Goal: Transaction & Acquisition: Purchase product/service

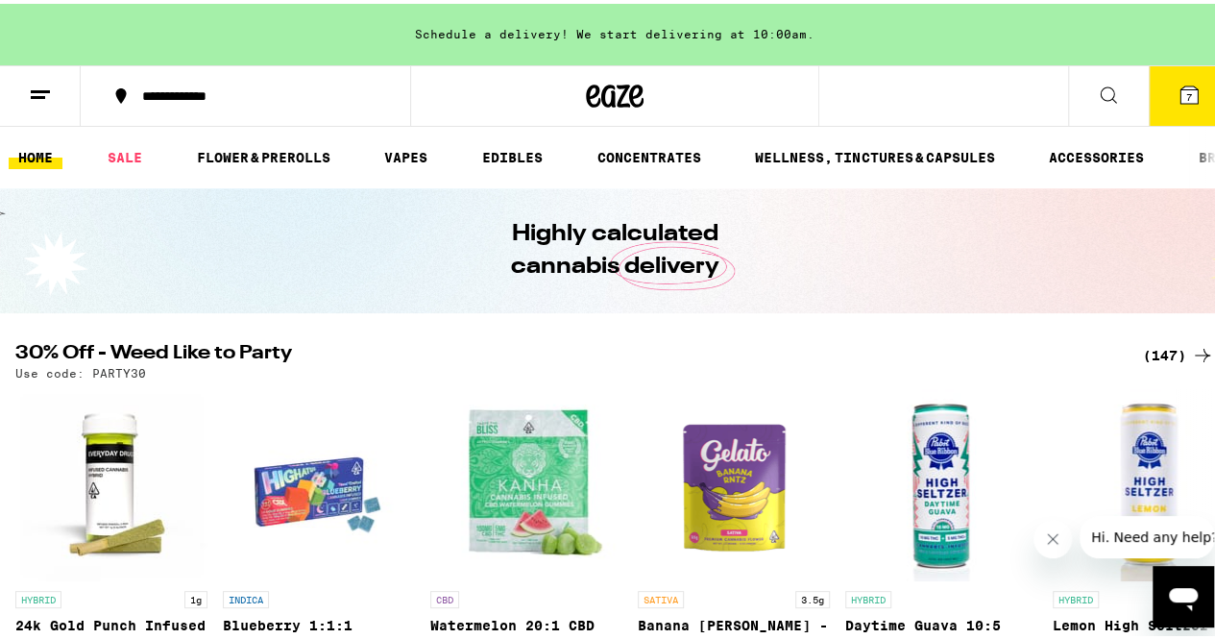
click at [1143, 343] on div "(147)" at bounding box center [1178, 351] width 71 height 23
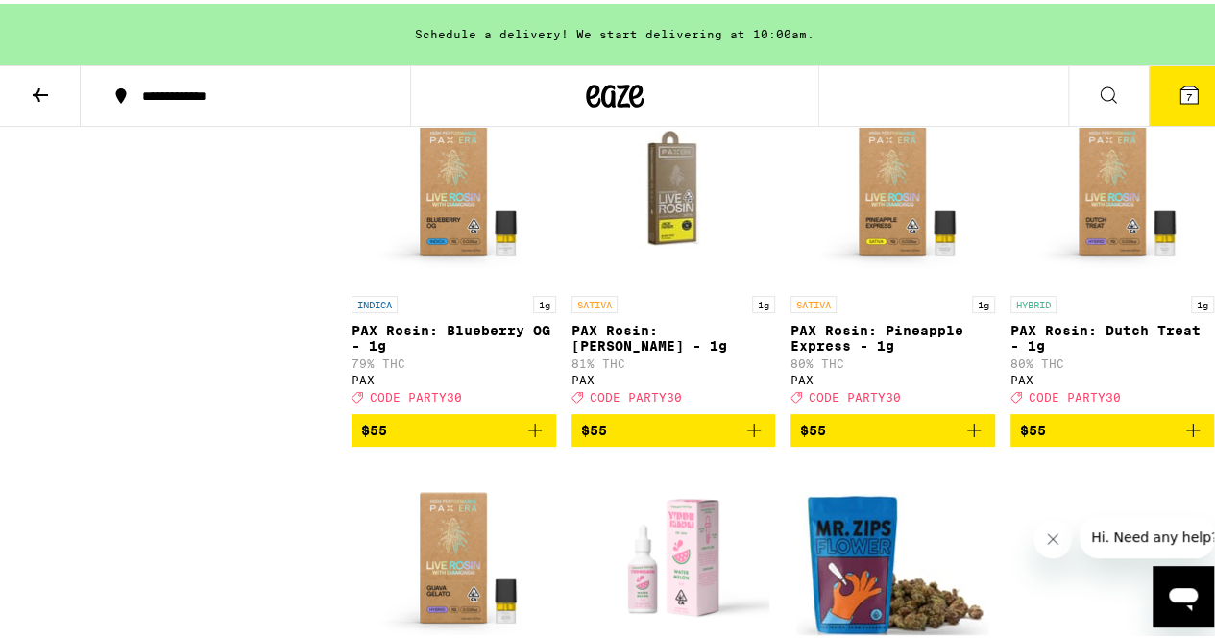
scroll to position [14091, 0]
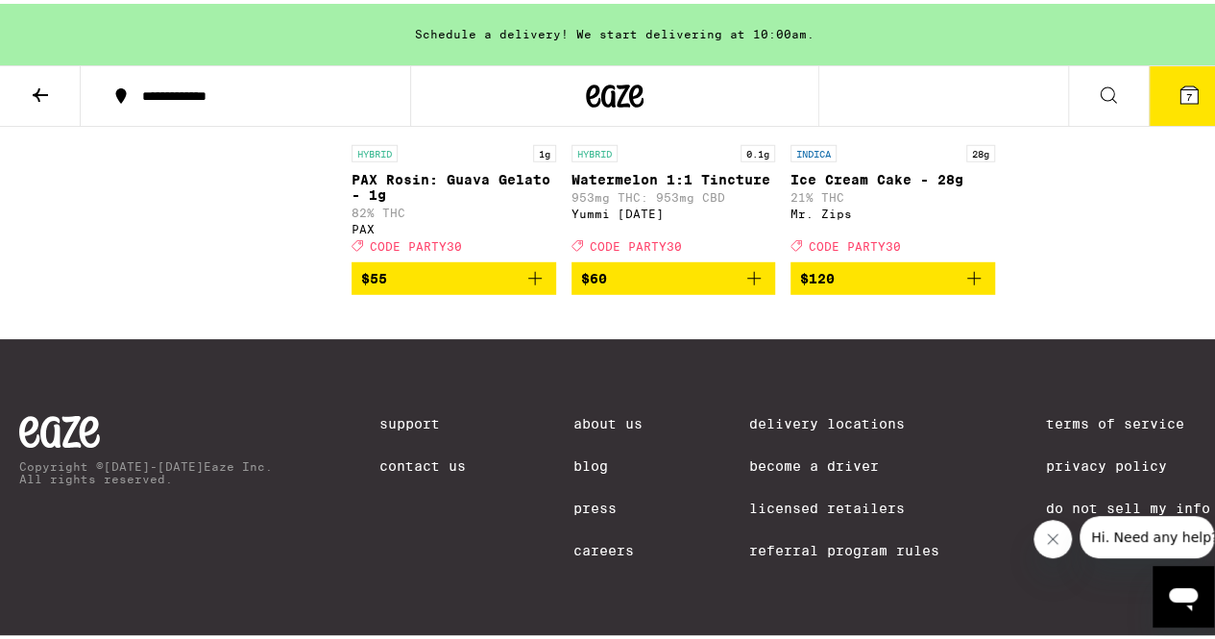
click at [1058, 539] on icon "Close message from company" at bounding box center [1052, 538] width 15 height 15
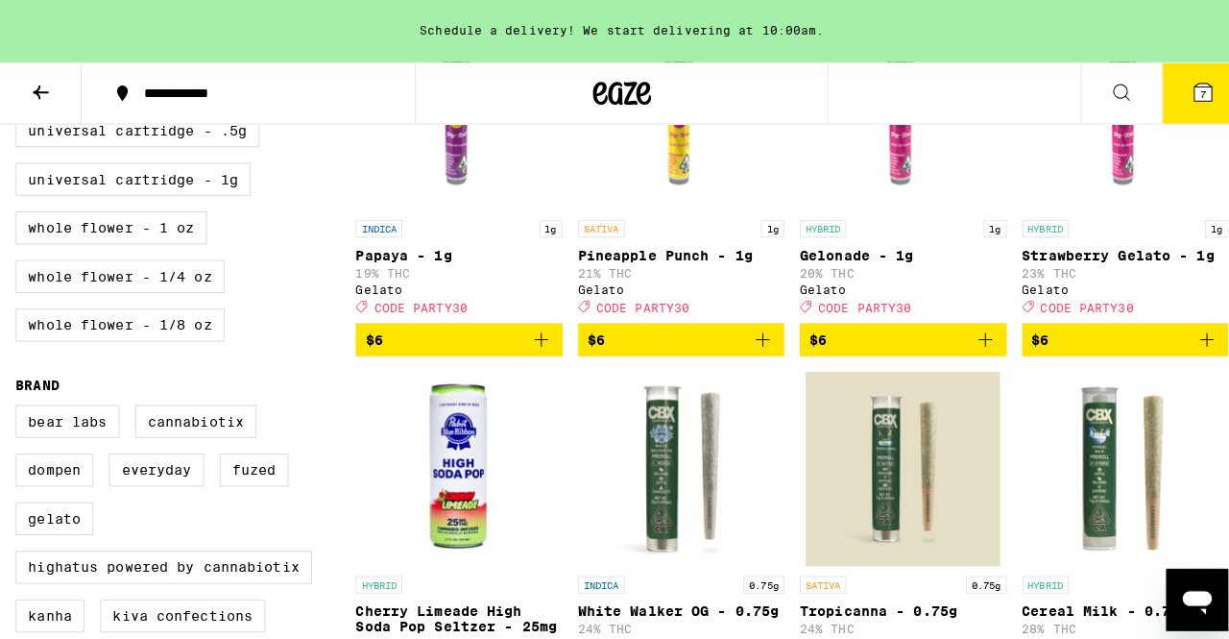
scroll to position [712, 0]
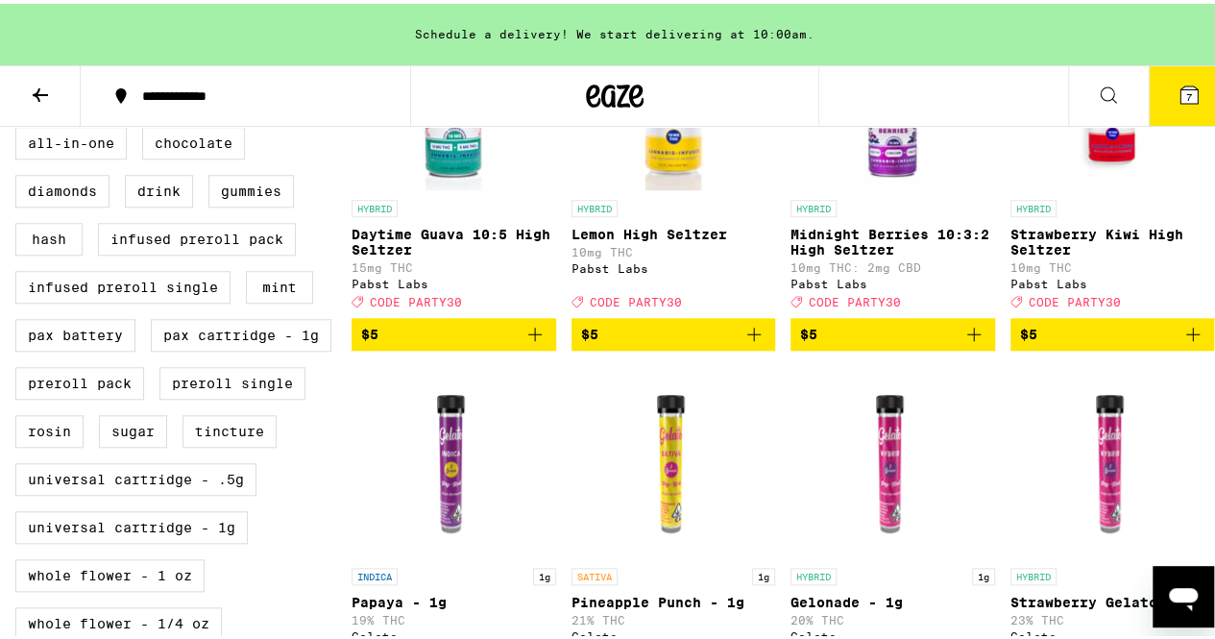
click at [1178, 101] on icon at bounding box center [1189, 91] width 23 height 23
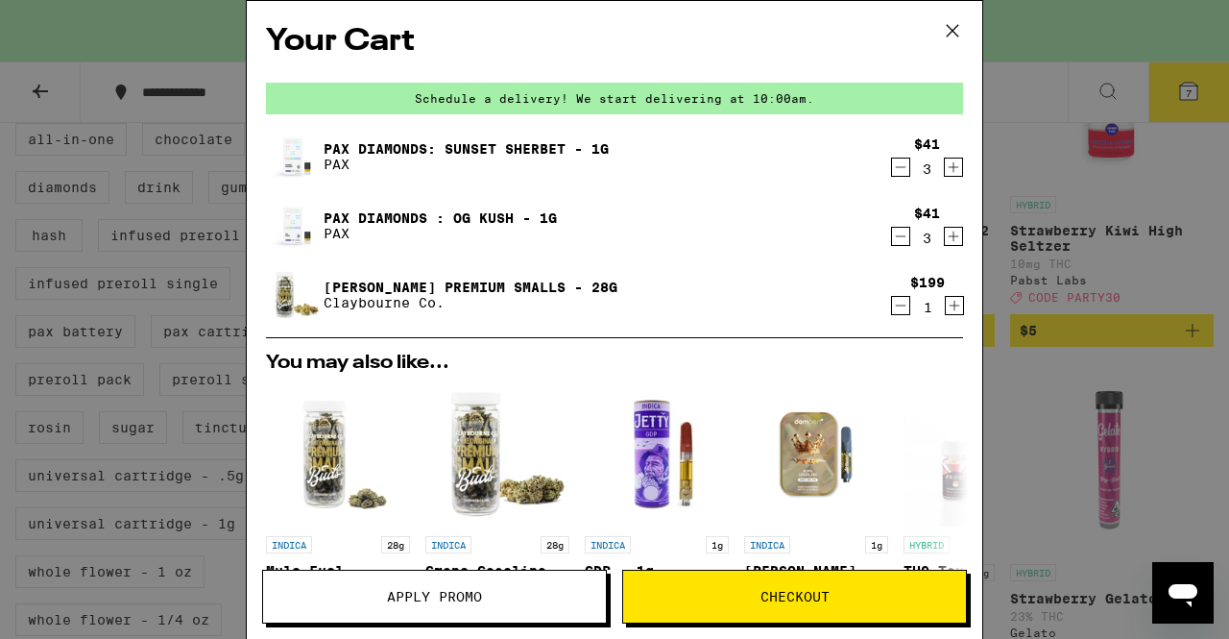
click at [892, 309] on icon "Decrement" at bounding box center [900, 305] width 17 height 23
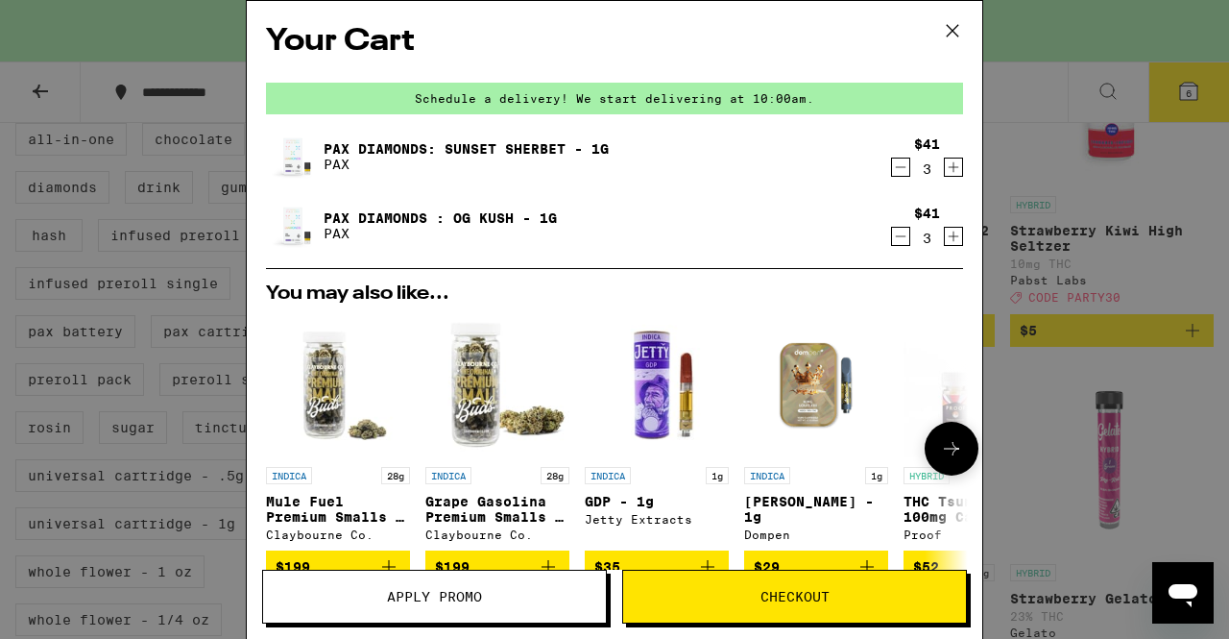
scroll to position [294, 0]
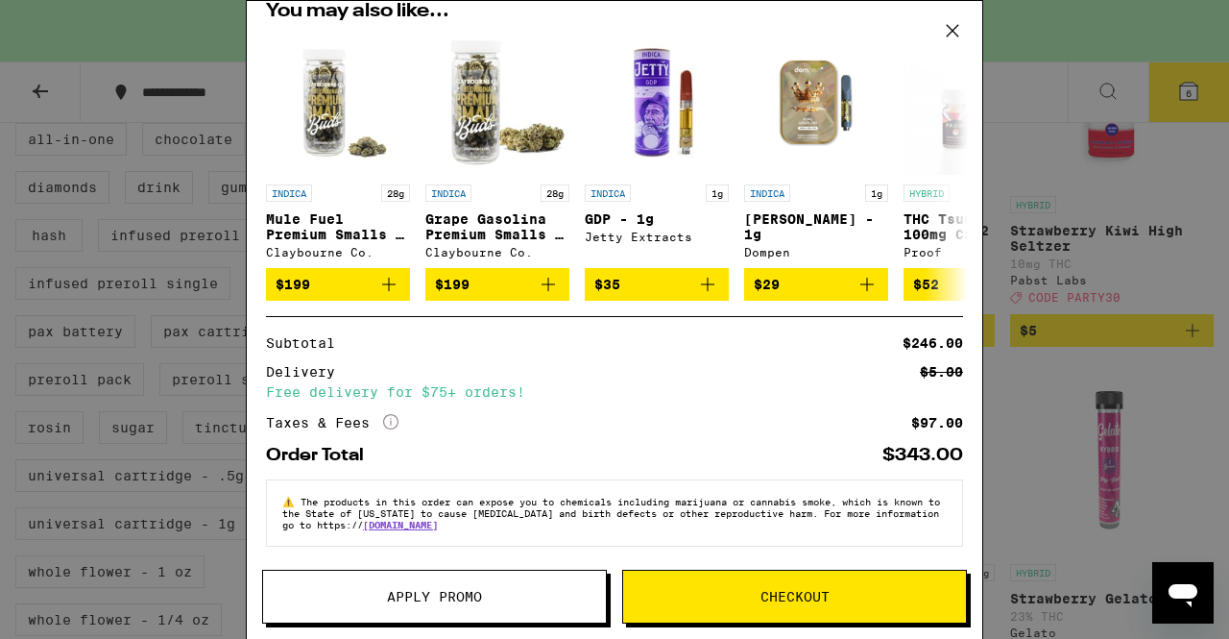
click at [386, 587] on button "Apply Promo" at bounding box center [434, 597] width 345 height 54
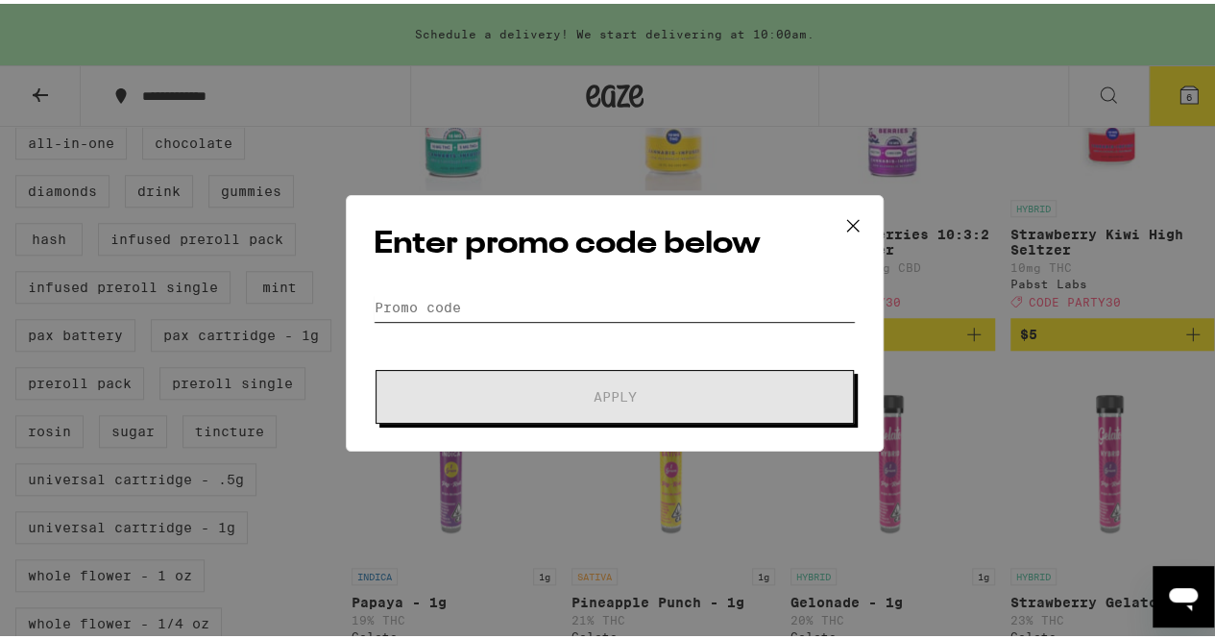
click at [510, 295] on input "Promo Code" at bounding box center [615, 303] width 482 height 29
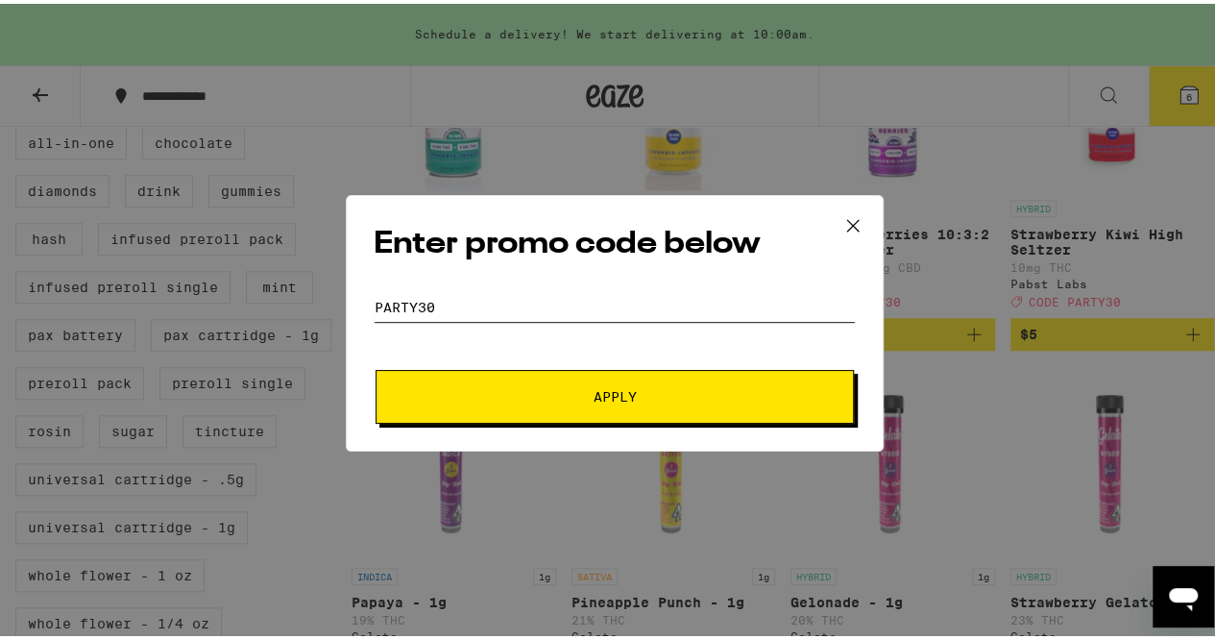
type input "party30"
click at [376, 366] on button "Apply" at bounding box center [615, 393] width 478 height 54
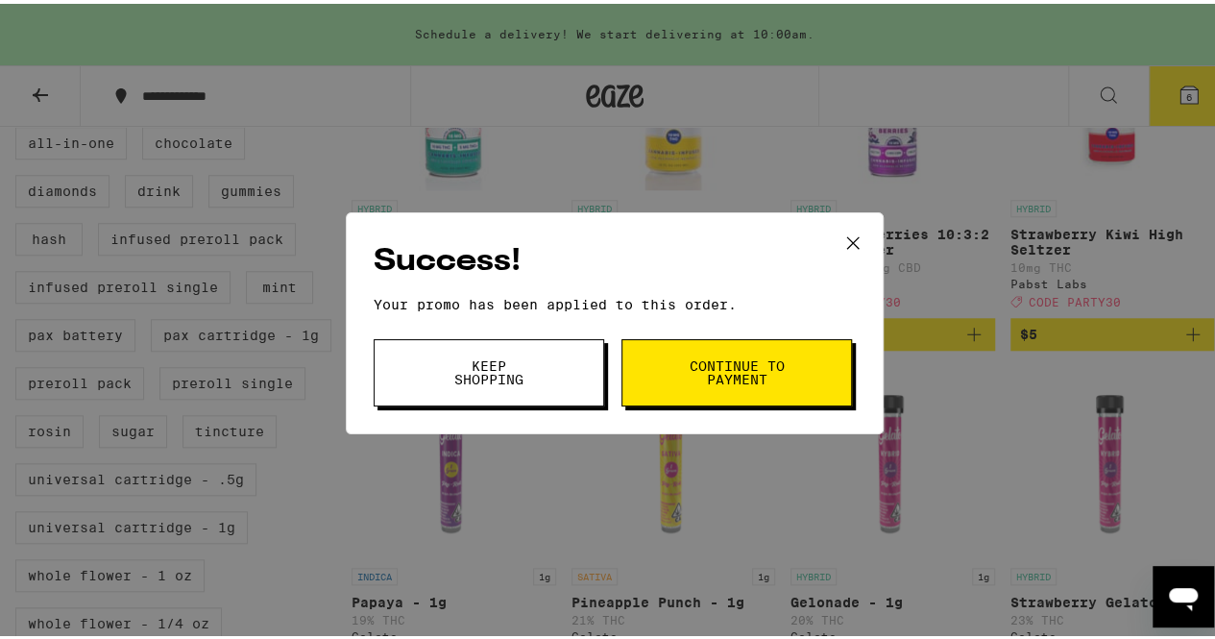
click at [847, 235] on icon at bounding box center [853, 239] width 12 height 12
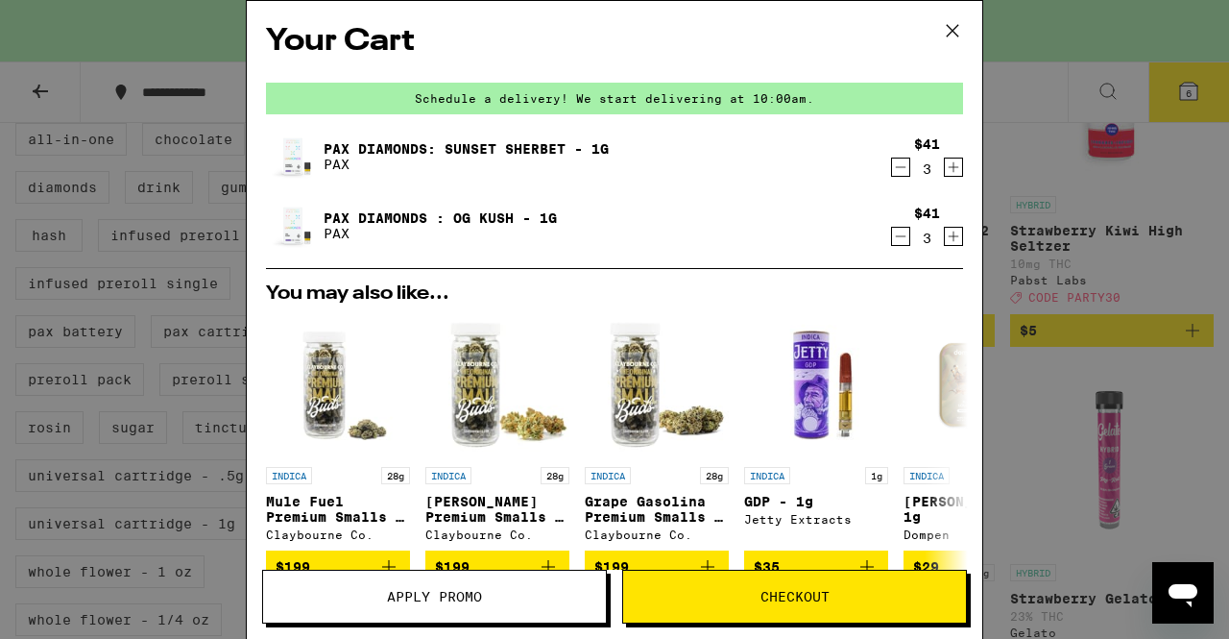
click at [950, 32] on icon at bounding box center [952, 30] width 29 height 29
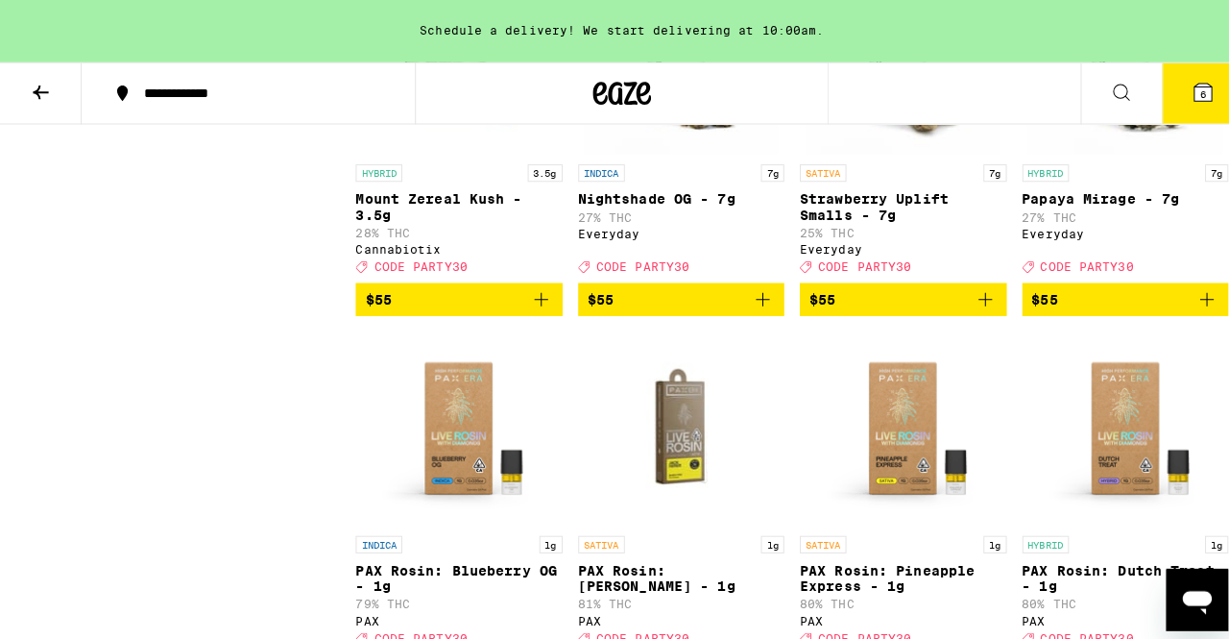
scroll to position [12817, 0]
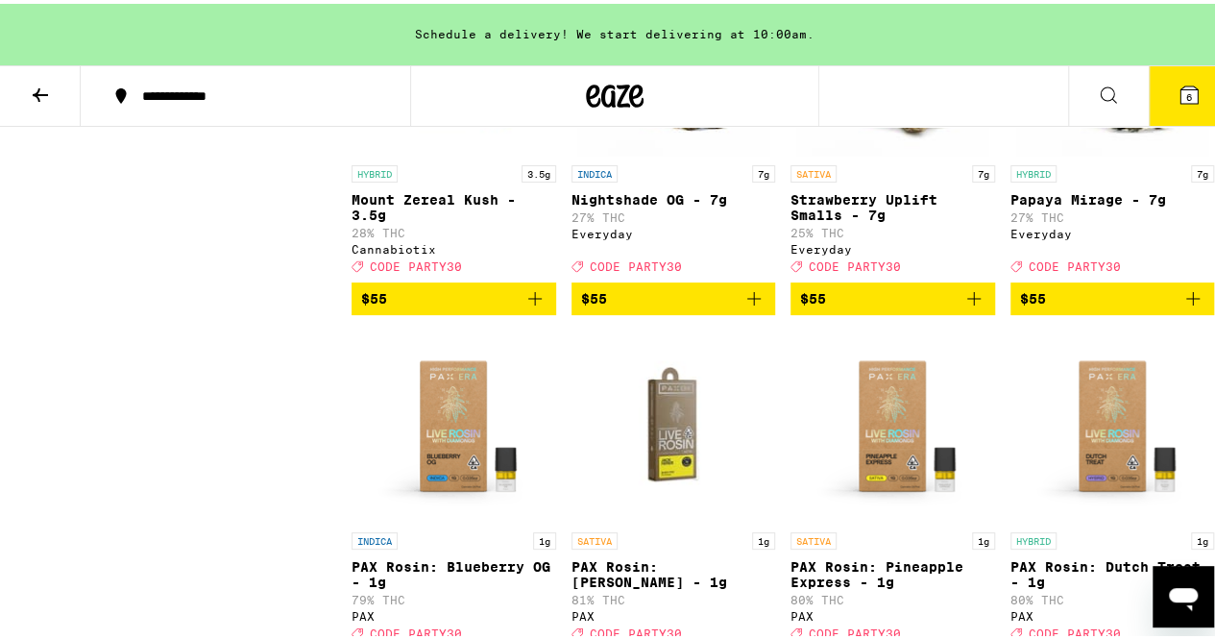
click at [1180, 83] on icon at bounding box center [1188, 91] width 17 height 17
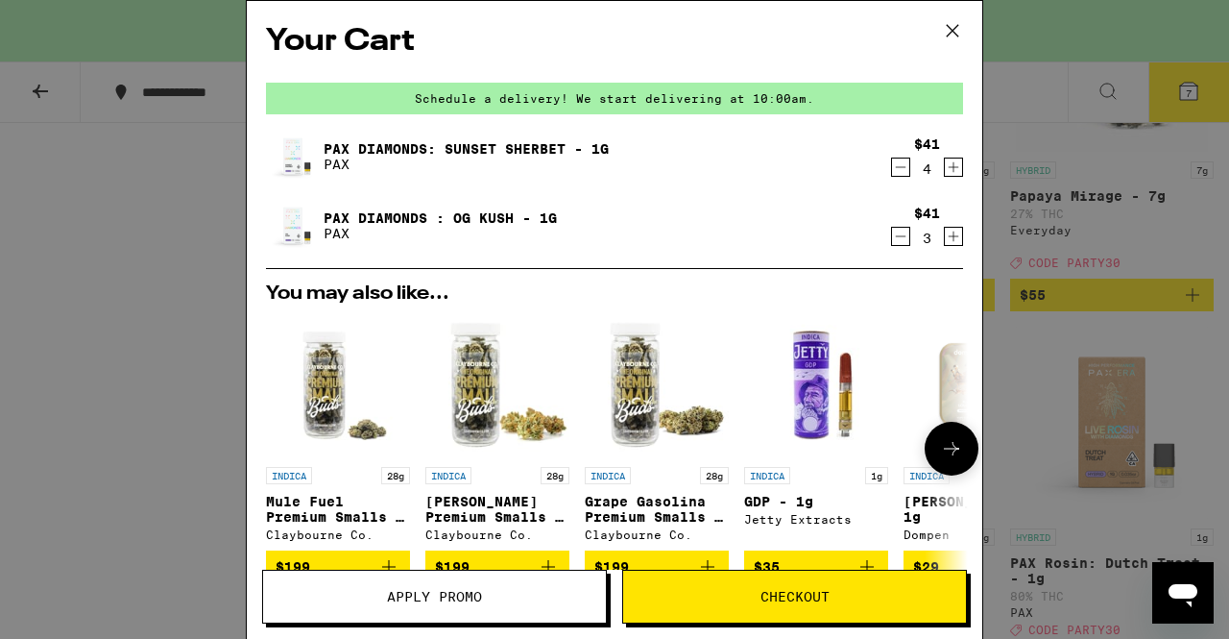
scroll to position [323, 0]
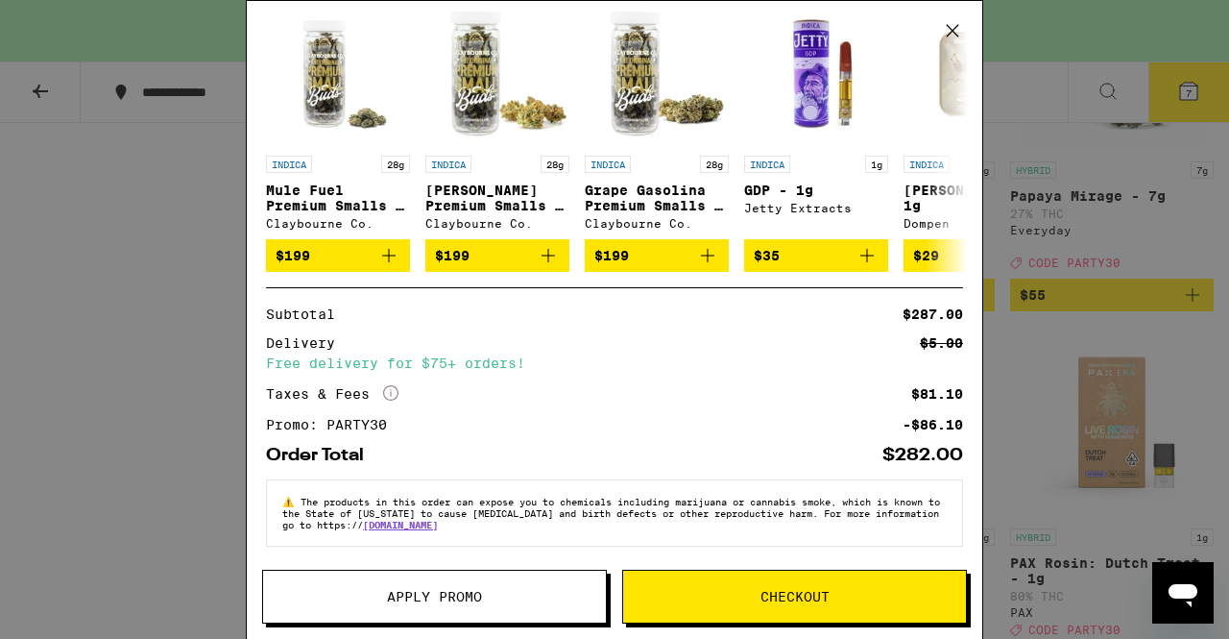
click at [723, 610] on button "Checkout" at bounding box center [794, 597] width 345 height 54
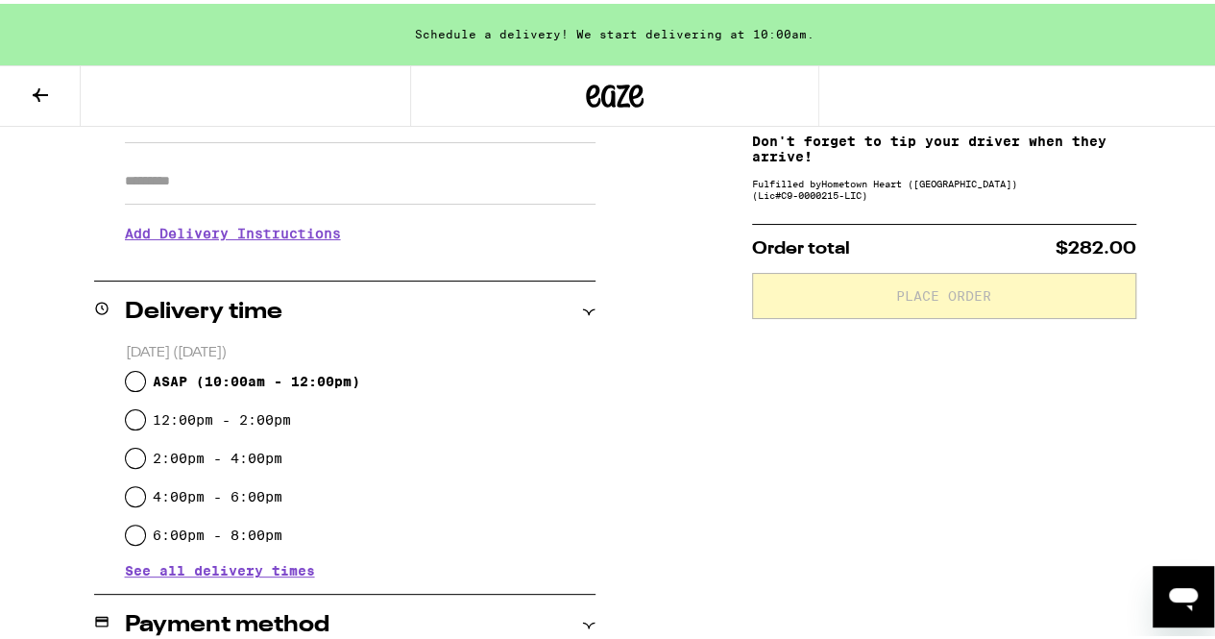
scroll to position [356, 0]
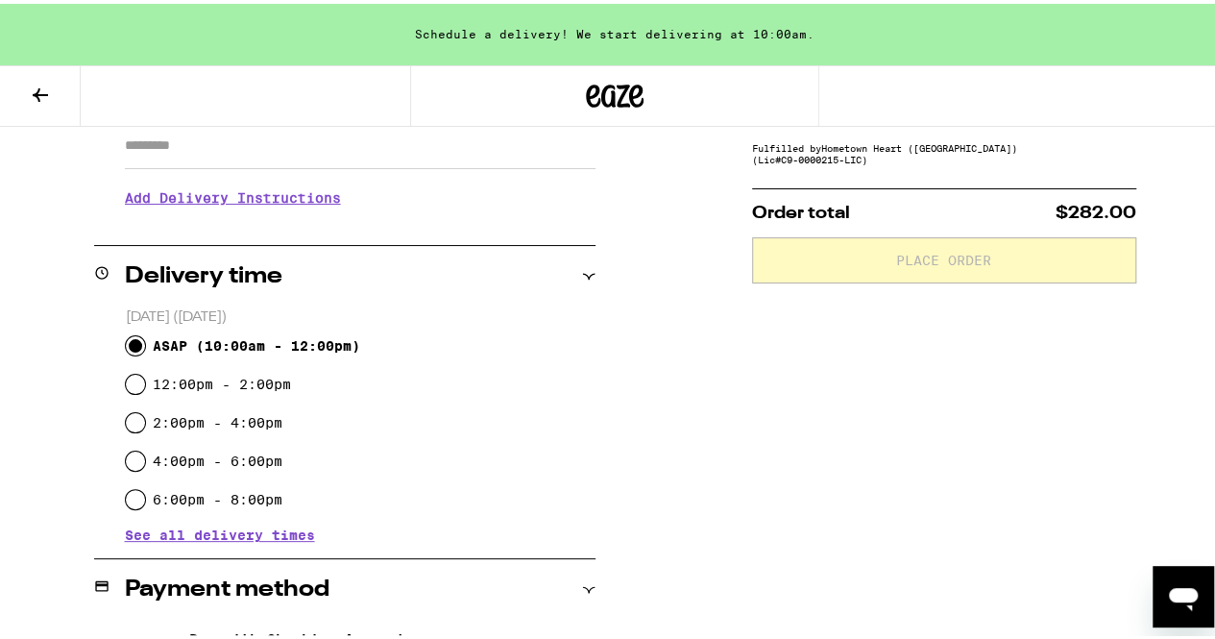
click at [134, 345] on input "ASAP ( 10:00am - 12:00pm )" at bounding box center [135, 341] width 19 height 19
radio input "true"
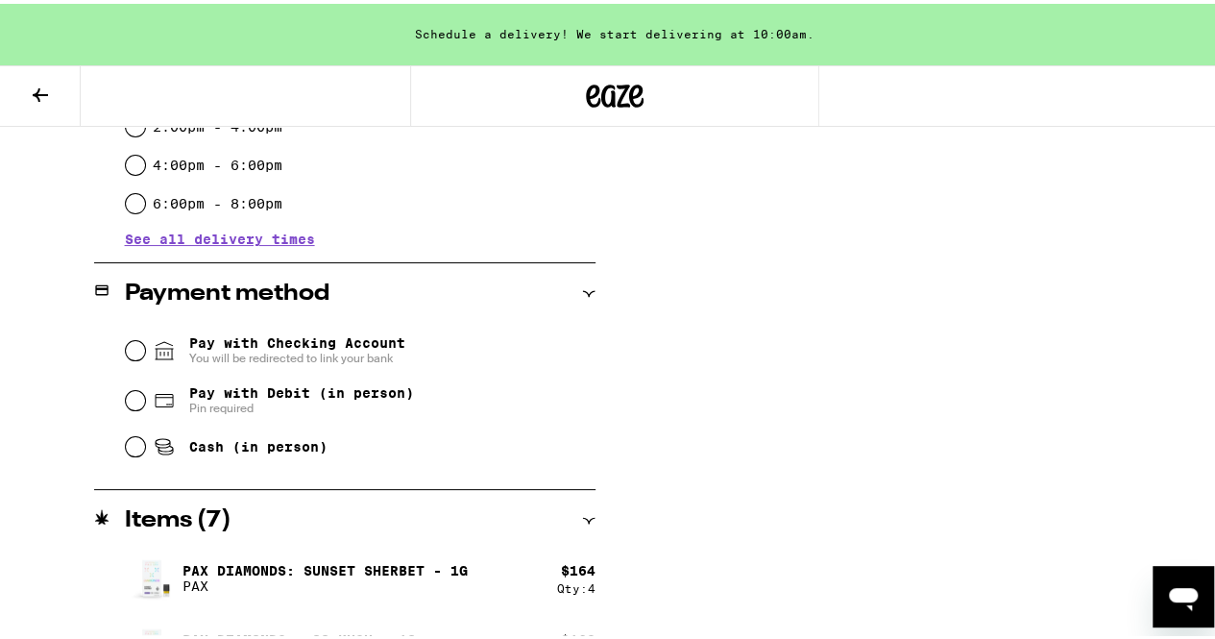
scroll to position [666, 0]
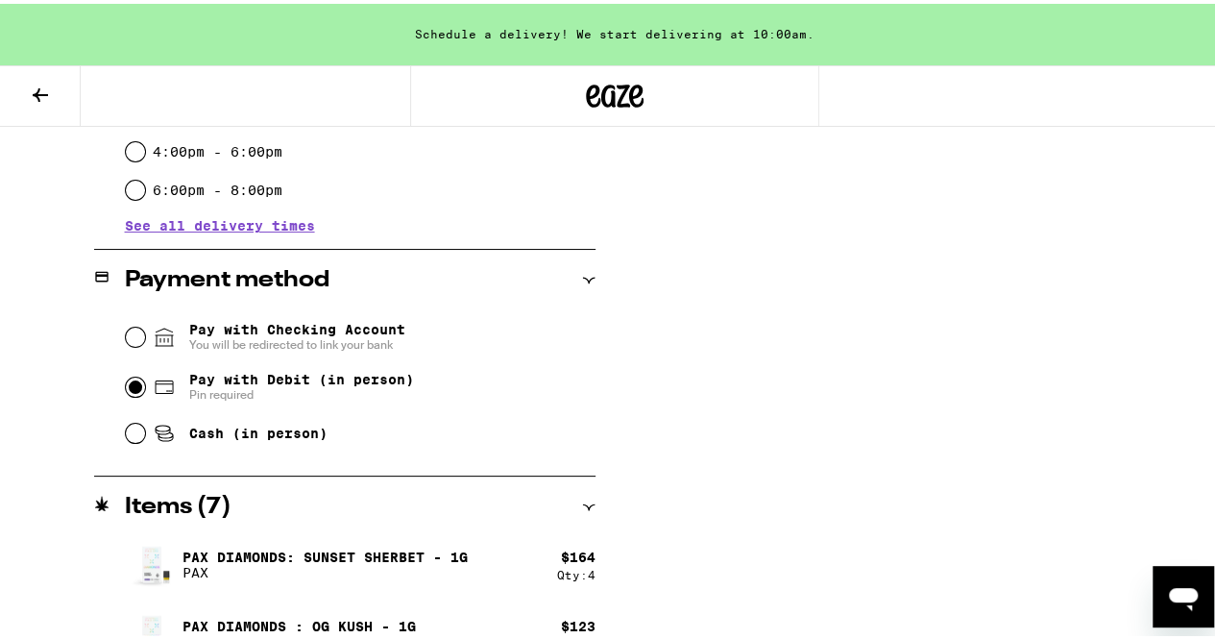
click at [132, 384] on input "Pay with Debit (in person) Pin required" at bounding box center [135, 383] width 19 height 19
radio input "true"
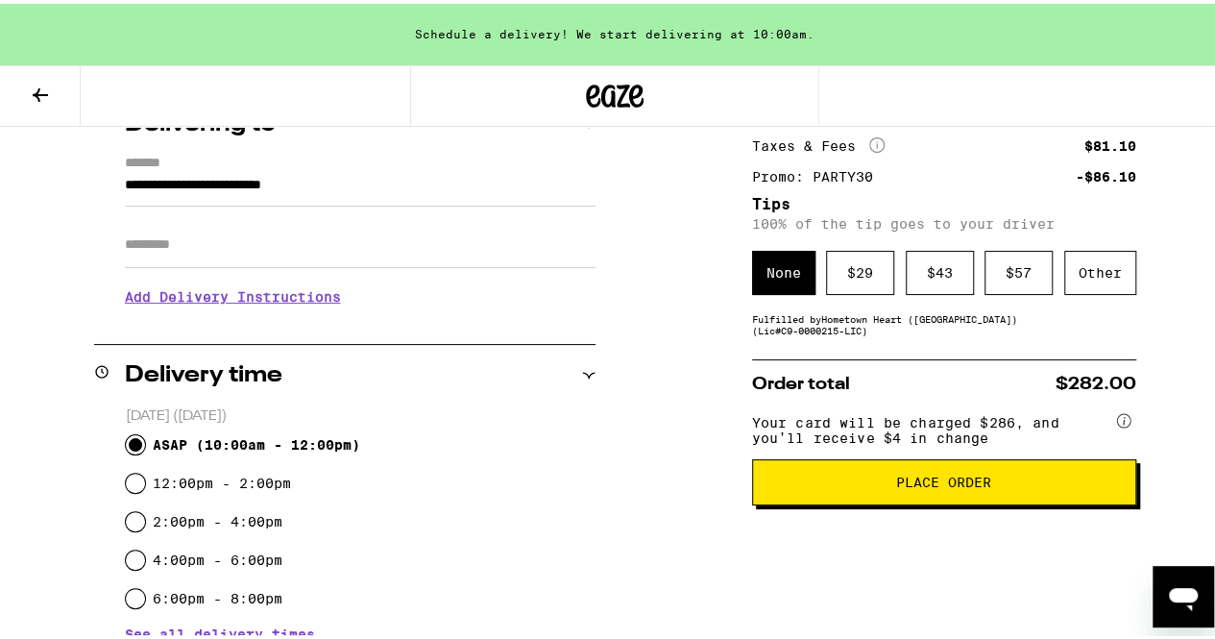
scroll to position [256, 0]
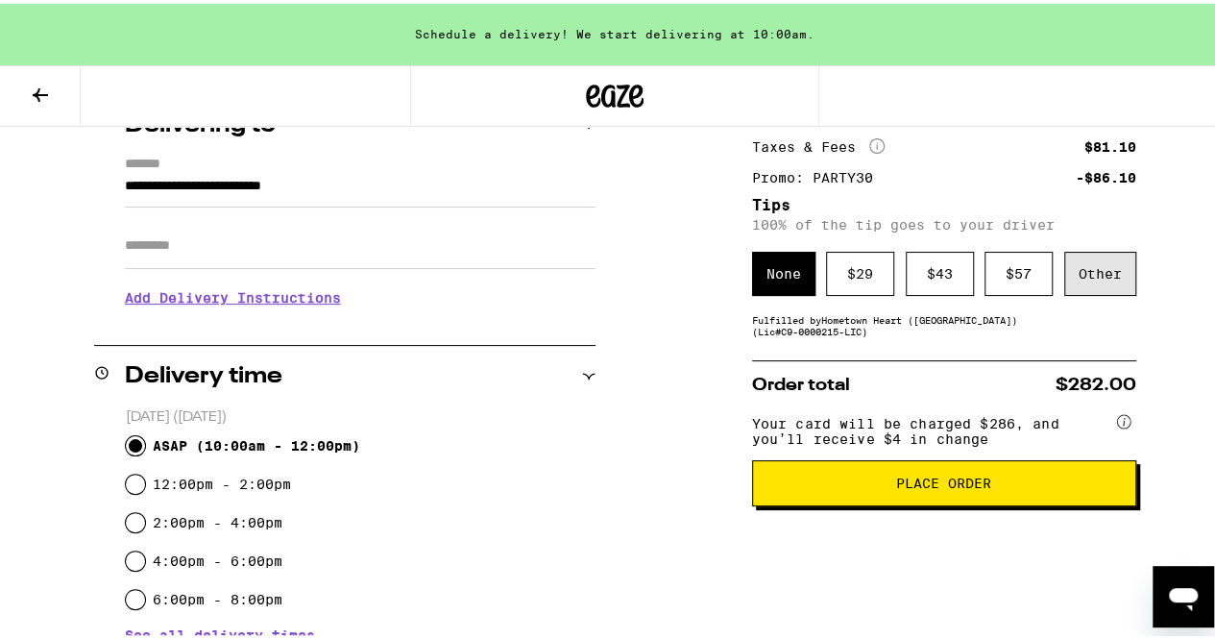
click at [1082, 274] on div "Other" at bounding box center [1100, 270] width 72 height 44
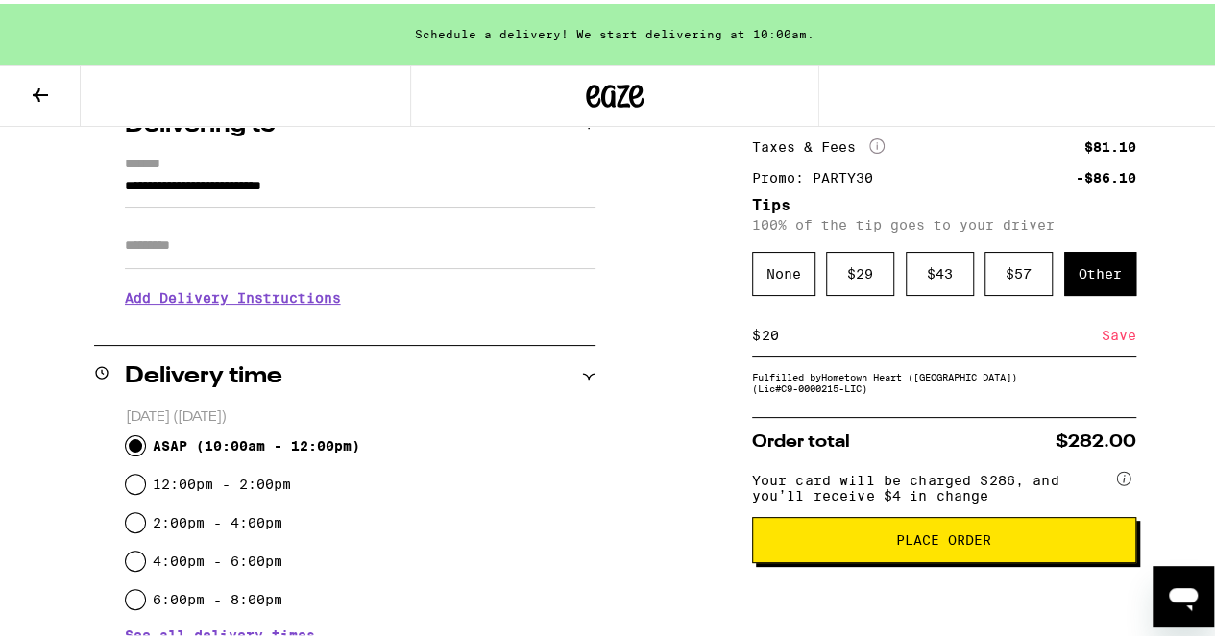
type input "20"
click at [1102, 339] on div "Save" at bounding box center [1119, 331] width 35 height 42
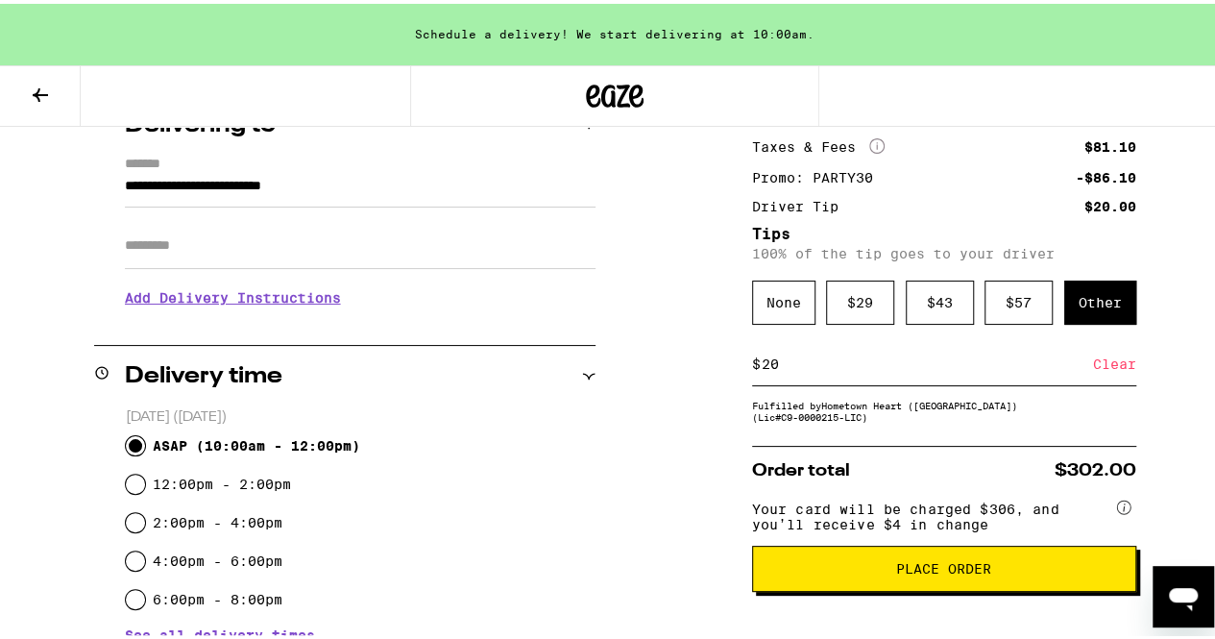
click at [934, 572] on span "Place Order" at bounding box center [943, 564] width 95 height 13
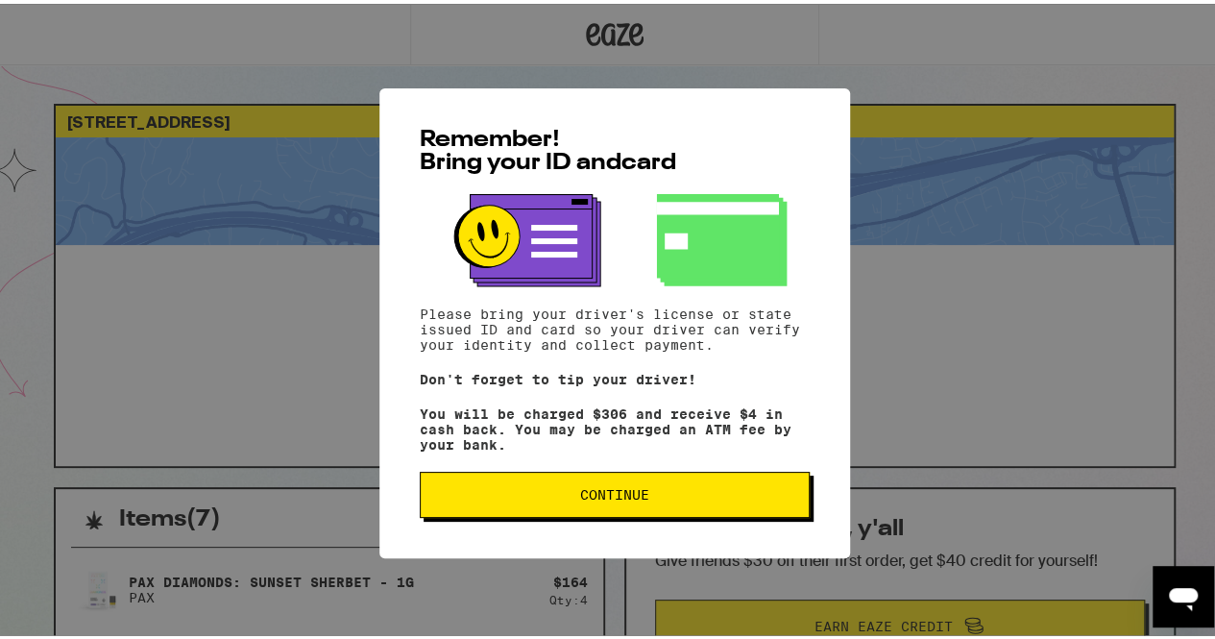
click at [702, 489] on button "Continue" at bounding box center [615, 491] width 390 height 46
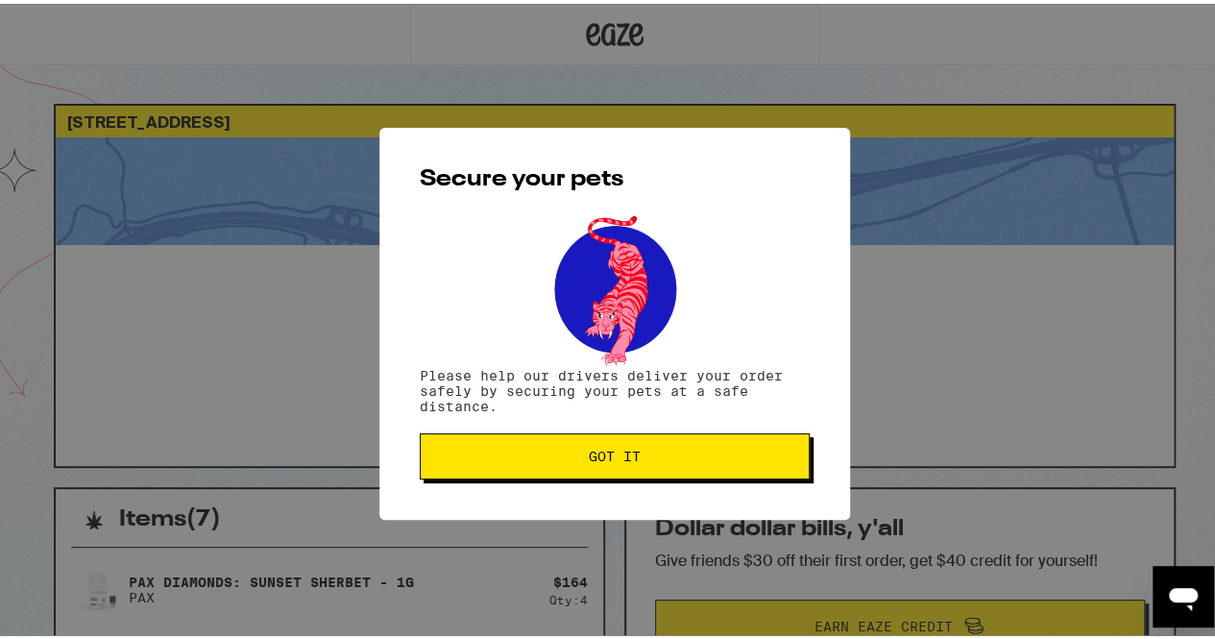
click at [710, 448] on button "Got it" at bounding box center [615, 452] width 390 height 46
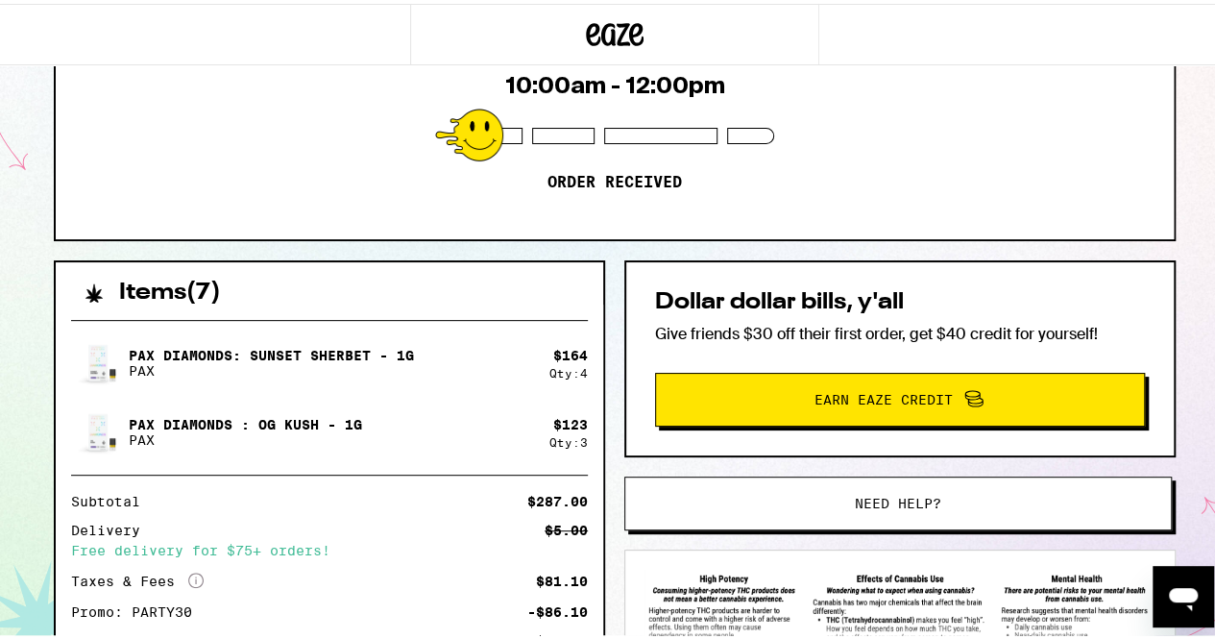
scroll to position [228, 0]
